Goal: Information Seeking & Learning: Check status

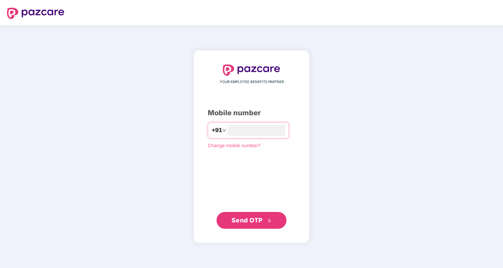
type input "*"
type input "**********"
click at [246, 221] on span "Send OTP" at bounding box center [247, 219] width 31 height 7
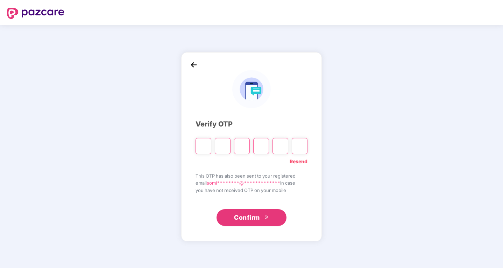
type input "*"
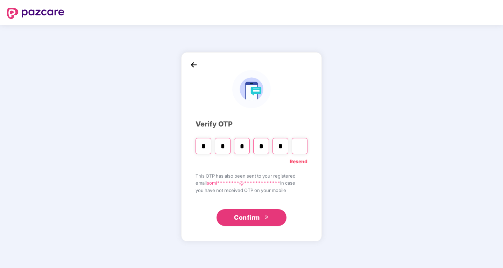
type input "*"
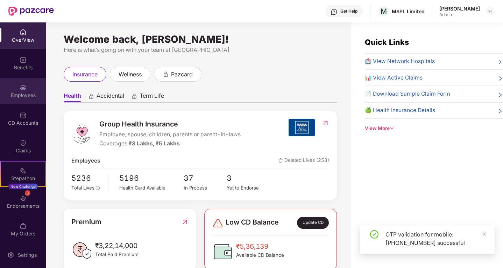
click at [27, 94] on div "Employees" at bounding box center [23, 95] width 46 height 7
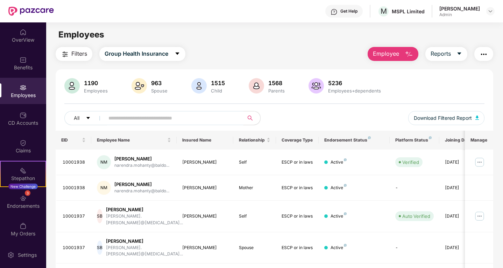
click at [120, 121] on input "text" at bounding box center [171, 118] width 126 height 10
paste input "********"
type input "********"
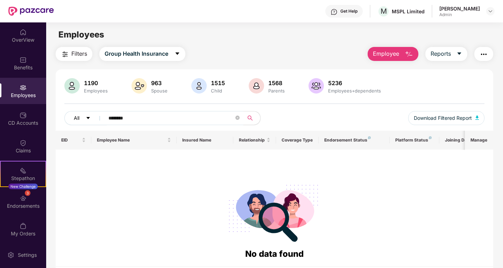
drag, startPoint x: 142, startPoint y: 116, endPoint x: 86, endPoint y: 117, distance: 56.3
click at [86, 117] on div "All ********" at bounding box center [169, 118] width 210 height 14
click at [253, 120] on span "search" at bounding box center [250, 118] width 14 height 6
click at [251, 118] on icon "search" at bounding box center [250, 117] width 5 height 5
click at [23, 41] on div "OverView" at bounding box center [23, 39] width 46 height 7
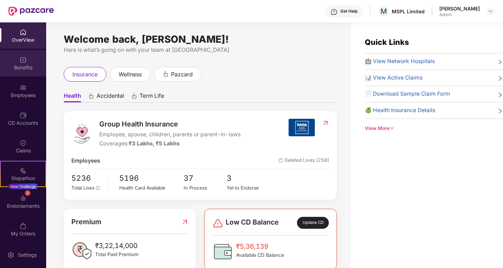
click at [24, 65] on div "Benefits" at bounding box center [23, 67] width 46 height 7
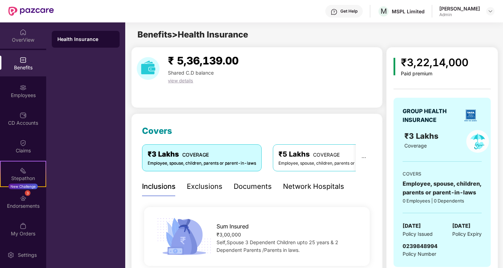
click at [16, 30] on div "OverView" at bounding box center [23, 35] width 46 height 26
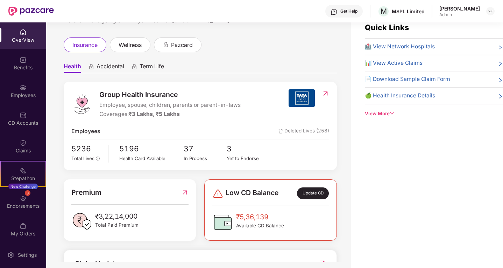
scroll to position [22, 0]
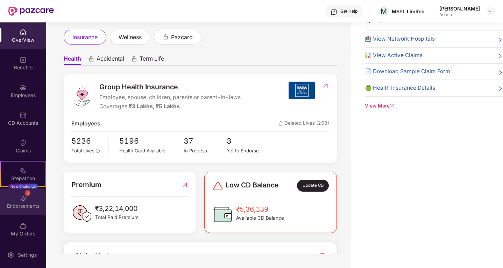
click at [20, 205] on div "Endorsements" at bounding box center [23, 205] width 46 height 7
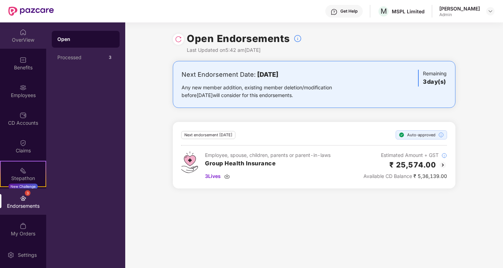
click at [15, 42] on div "OverView" at bounding box center [23, 39] width 46 height 7
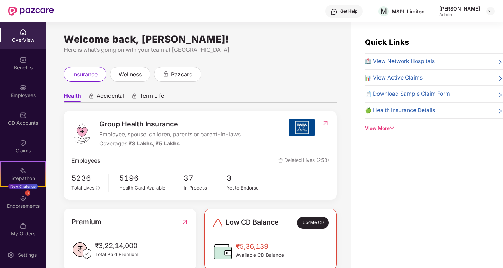
scroll to position [22, 0]
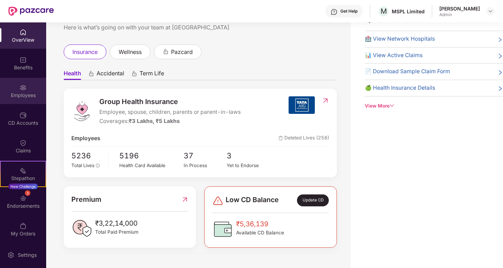
click at [24, 84] on img at bounding box center [23, 87] width 7 height 7
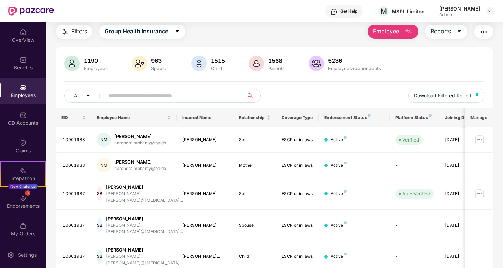
click at [127, 93] on input "text" at bounding box center [171, 95] width 126 height 10
type input "*****"
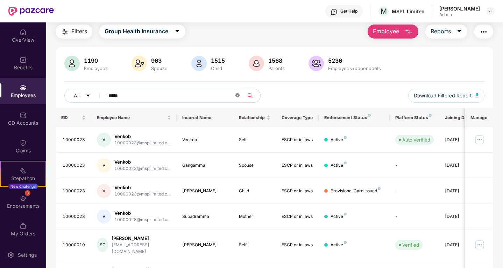
click at [235, 95] on icon "close-circle" at bounding box center [237, 95] width 4 height 4
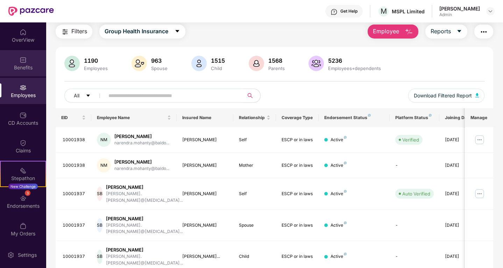
click at [20, 62] on img at bounding box center [23, 59] width 7 height 7
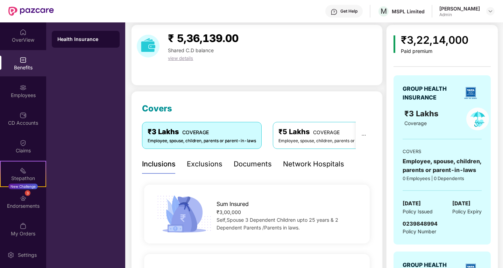
click at [27, 38] on div "OverView" at bounding box center [23, 39] width 46 height 7
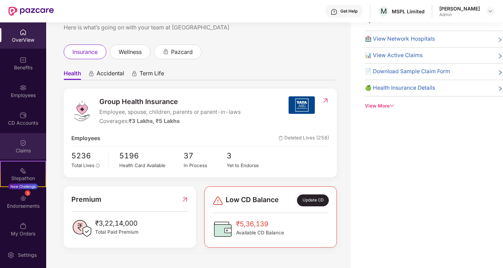
click at [21, 147] on div "Claims" at bounding box center [23, 150] width 46 height 7
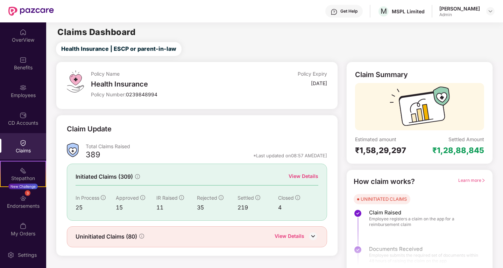
scroll to position [6, 0]
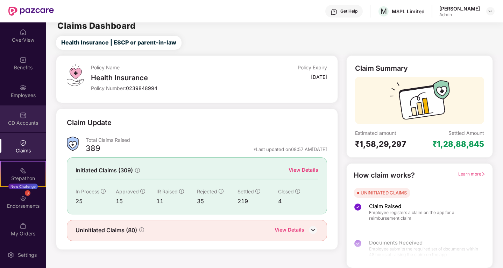
click at [27, 116] on div "CD Accounts" at bounding box center [23, 118] width 46 height 26
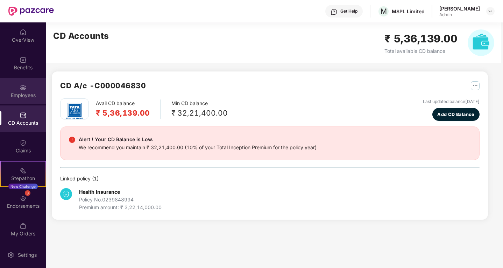
click at [25, 95] on div "Employees" at bounding box center [23, 95] width 46 height 7
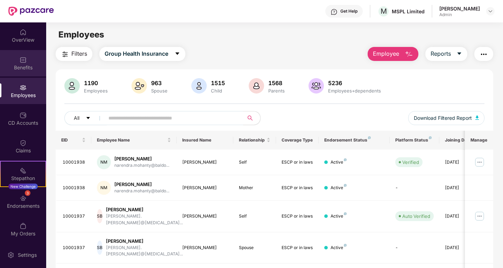
click at [24, 68] on div "Benefits" at bounding box center [23, 67] width 46 height 7
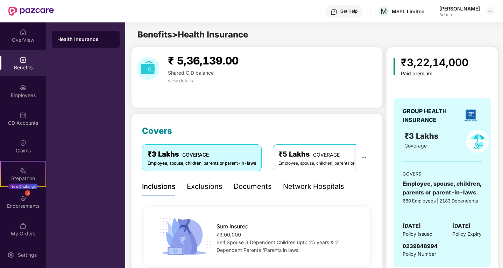
click at [269, 107] on div "₹ 5,36,139.00 Shared C.D balance view details" at bounding box center [256, 77] width 251 height 61
click at [21, 35] on img at bounding box center [23, 32] width 7 height 7
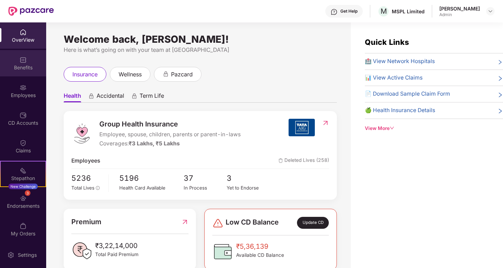
click at [14, 71] on div "Benefits" at bounding box center [23, 63] width 46 height 26
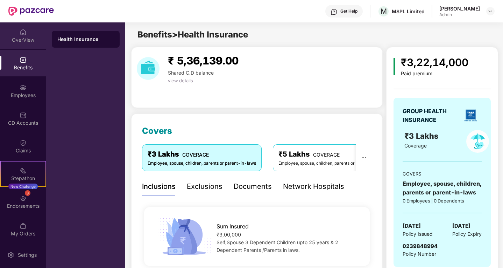
click at [21, 43] on div "OverView" at bounding box center [23, 39] width 46 height 7
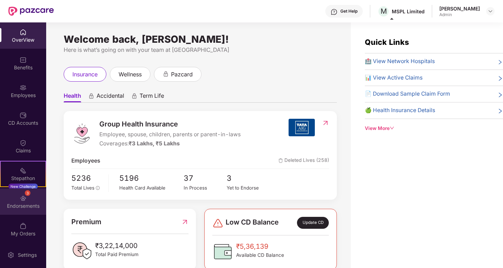
click at [20, 196] on img at bounding box center [23, 197] width 7 height 7
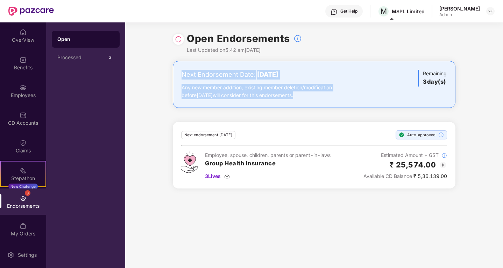
drag, startPoint x: 302, startPoint y: 95, endPoint x: 147, endPoint y: 75, distance: 156.2
click at [147, 75] on div "Next Endorsement Date: [DATE] Any new member addition, existing member deletion…" at bounding box center [314, 129] width 378 height 136
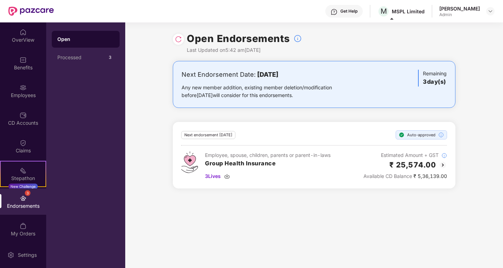
click at [373, 226] on div "Open Endorsements Last Updated on 5:42 am[DATE] Next Endorsement Date: [DATE] A…" at bounding box center [314, 144] width 378 height 245
click at [76, 56] on div "Processed" at bounding box center [81, 58] width 48 height 6
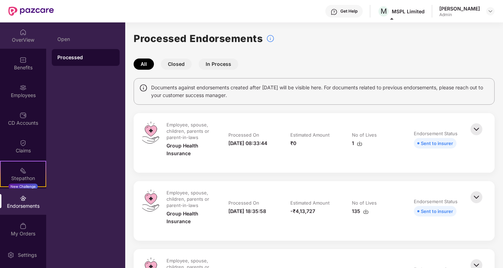
click at [22, 45] on div "OverView" at bounding box center [23, 35] width 46 height 26
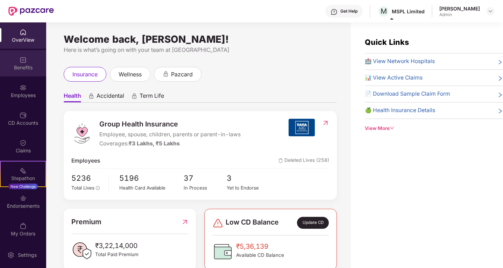
click at [24, 62] on img at bounding box center [23, 59] width 7 height 7
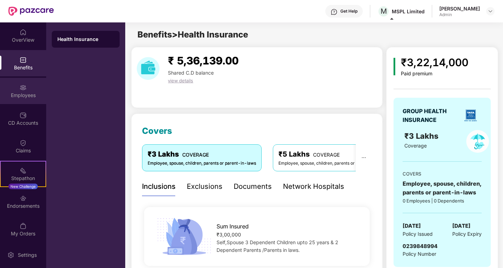
click at [26, 94] on div "Employees" at bounding box center [23, 95] width 46 height 7
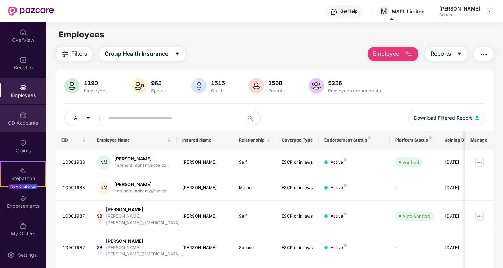
click at [29, 125] on div "CD Accounts" at bounding box center [23, 122] width 46 height 7
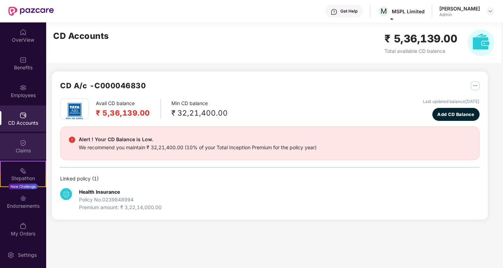
click at [28, 155] on div "Claims" at bounding box center [23, 146] width 46 height 26
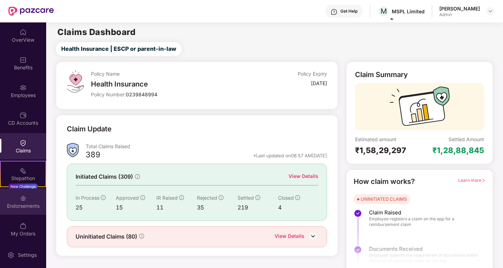
click at [31, 202] on div "Endorsements" at bounding box center [23, 205] width 46 height 7
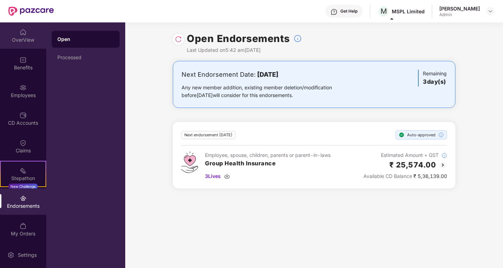
click at [20, 37] on div "OverView" at bounding box center [23, 39] width 46 height 7
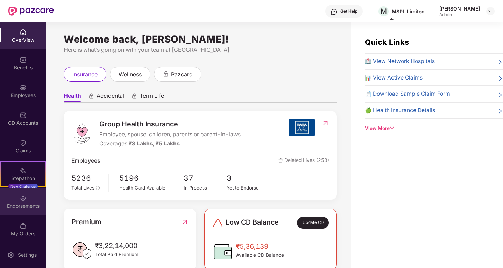
click at [20, 196] on img at bounding box center [23, 197] width 7 height 7
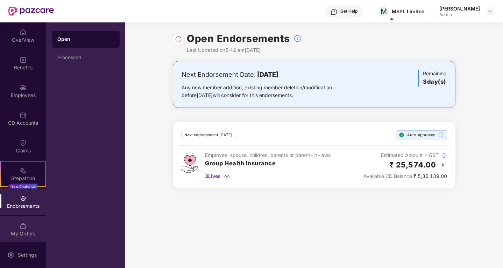
click at [22, 225] on img at bounding box center [23, 225] width 7 height 7
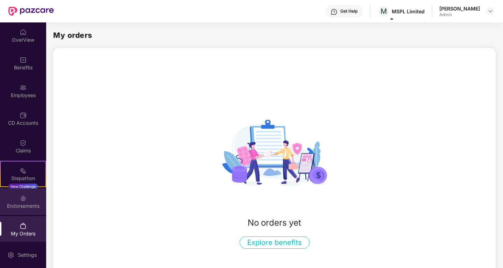
click at [20, 196] on img at bounding box center [23, 197] width 7 height 7
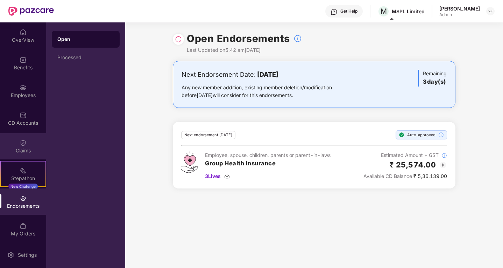
click at [25, 151] on div "Claims" at bounding box center [23, 150] width 46 height 7
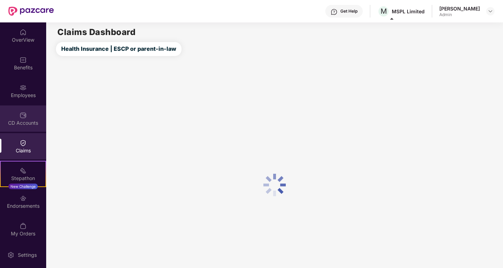
click at [26, 120] on div "CD Accounts" at bounding box center [23, 122] width 46 height 7
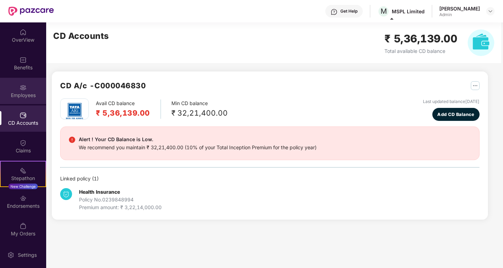
click at [22, 93] on div "Employees" at bounding box center [23, 95] width 46 height 7
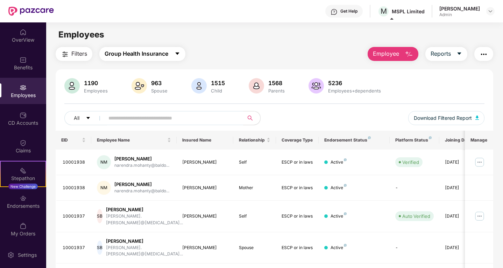
click at [114, 55] on span "Group Health Insurance" at bounding box center [137, 53] width 64 height 9
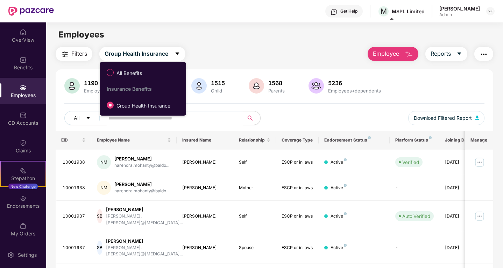
click at [236, 51] on div "Filters Group Health Insurance Employee Reports" at bounding box center [275, 54] width 438 height 14
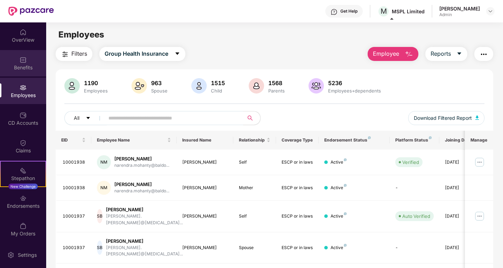
click at [30, 69] on div "Benefits" at bounding box center [23, 67] width 46 height 7
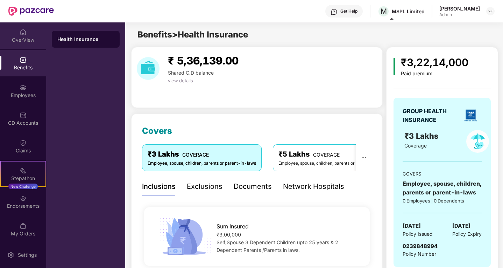
click at [15, 31] on div "OverView" at bounding box center [23, 35] width 46 height 26
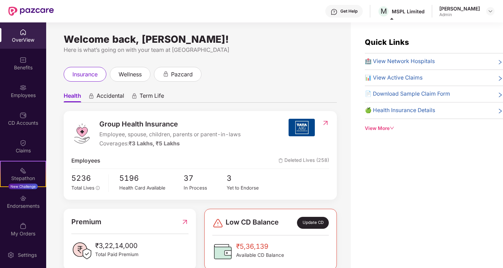
click at [375, 127] on div "View More" at bounding box center [434, 128] width 138 height 7
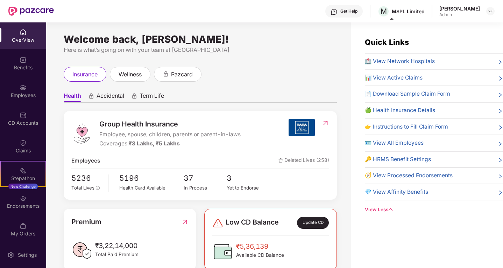
click at [335, 59] on div "Welcome back, [PERSON_NAME]! Here is what’s going on with your team at Pazcare …" at bounding box center [198, 149] width 305 height 254
click at [339, 211] on div "Low CD Balance Update CD ₹5,36,139 Available CD Balance" at bounding box center [270, 238] width 141 height 61
click at [23, 152] on div "Claims" at bounding box center [23, 150] width 46 height 7
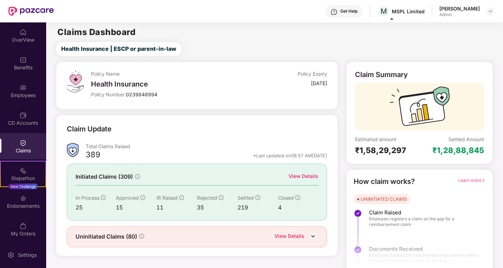
click at [23, 152] on div "Claims" at bounding box center [23, 150] width 46 height 7
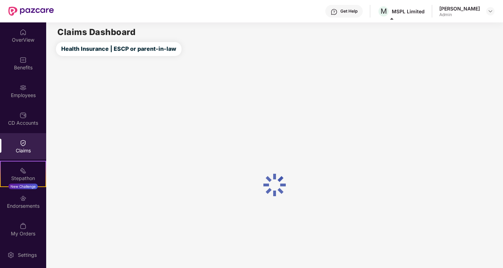
click at [0, 146] on div "Claims" at bounding box center [23, 146] width 46 height 26
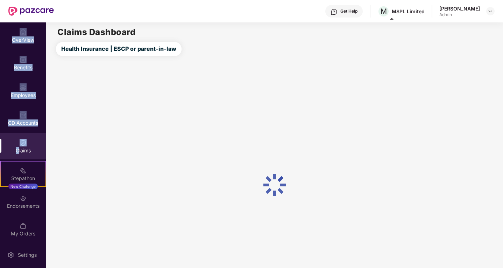
drag, startPoint x: 0, startPoint y: 146, endPoint x: 16, endPoint y: 146, distance: 16.1
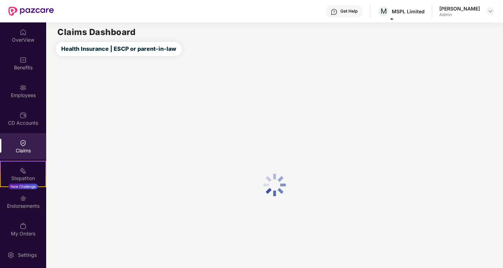
click at [123, 156] on div at bounding box center [274, 184] width 456 height 257
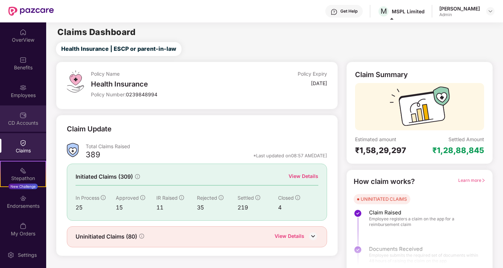
click at [29, 116] on div "CD Accounts" at bounding box center [23, 118] width 46 height 26
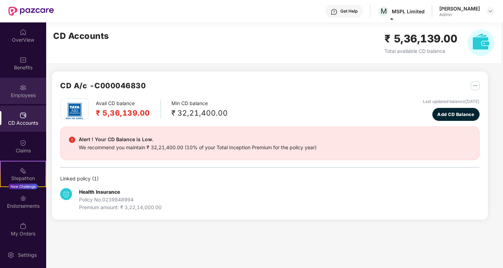
click at [29, 92] on div "Employees" at bounding box center [23, 95] width 46 height 7
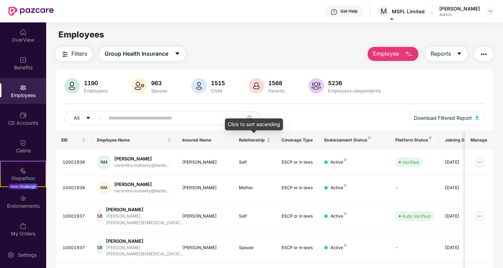
click at [268, 141] on div "Relationship" at bounding box center [254, 139] width 31 height 7
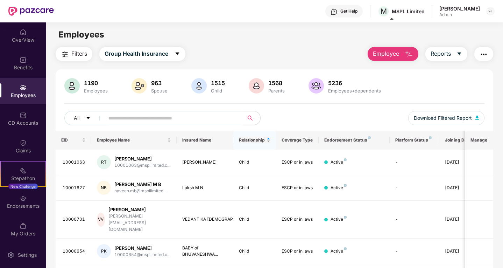
click at [268, 138] on div "Relationship" at bounding box center [254, 139] width 31 height 7
